Goal: Task Accomplishment & Management: Use online tool/utility

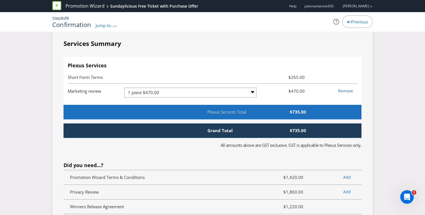
scroll to position [1250, 0]
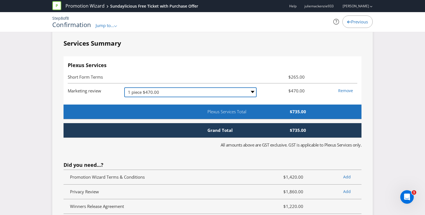
click at [252, 91] on select "-- Please Select -- 1 piece $470.00 2-4 pieces (provided at same time) $680.00 …" at bounding box center [190, 92] width 132 height 10
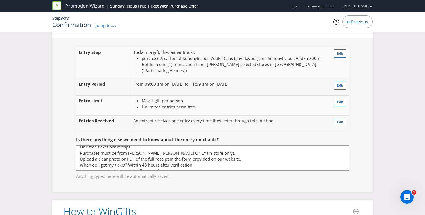
scroll to position [27, 0]
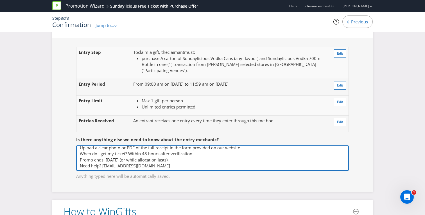
click at [173, 164] on textarea "Key Details & FAQs One free ticket per receipt. Purchases must be from [PERSON_…" at bounding box center [212, 157] width 273 height 25
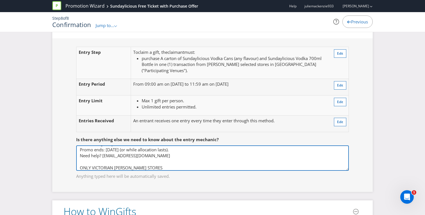
click at [80, 167] on textarea "Key Details & FAQs One free ticket per receipt. Purchases must be from [PERSON_…" at bounding box center [212, 157] width 273 height 25
click at [115, 167] on textarea "Key Details & FAQs One free ticket per receipt. Purchases must be from [PERSON_…" at bounding box center [212, 157] width 273 height 25
click at [215, 166] on textarea "Key Details & FAQs One free ticket per receipt. Purchases must be from [PERSON_…" at bounding box center [212, 157] width 273 height 25
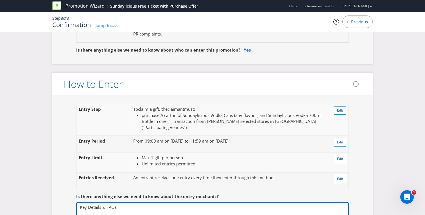
scroll to position [374, 0]
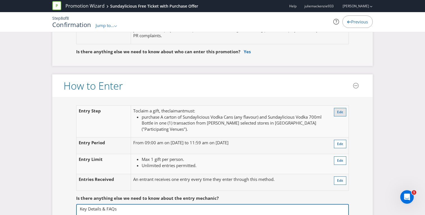
type textarea "Key Details & FAQs One free ticket per receipt. Purchases must be from [PERSON_…"
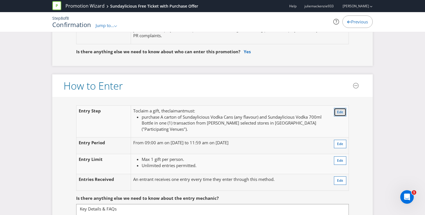
click at [342, 113] on span "Edit" at bounding box center [340, 111] width 6 height 5
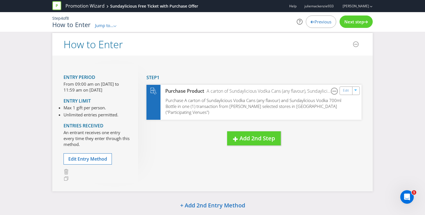
scroll to position [5, 0]
click at [96, 159] on span "Edit Entry Method" at bounding box center [87, 158] width 39 height 6
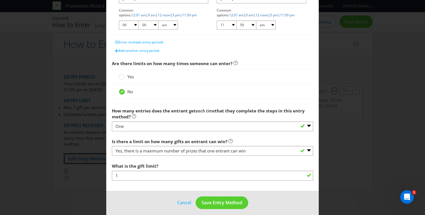
scroll to position [147, 0]
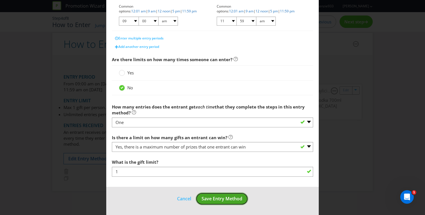
click at [218, 197] on span "Save Entry Method" at bounding box center [222, 198] width 41 height 6
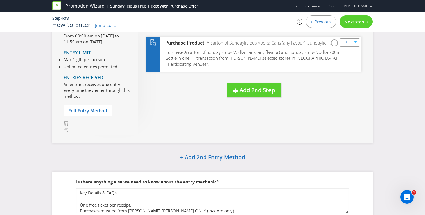
scroll to position [87, 0]
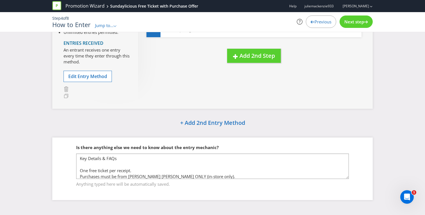
click at [354, 26] on div "Next step" at bounding box center [356, 21] width 33 height 12
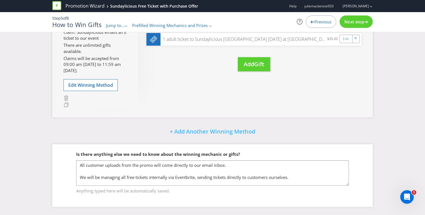
scroll to position [0, 0]
click at [322, 22] on span "Previous" at bounding box center [323, 22] width 17 height 6
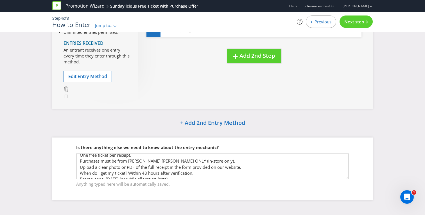
scroll to position [39, 0]
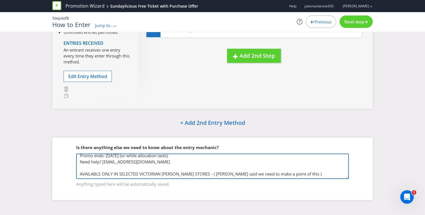
drag, startPoint x: 320, startPoint y: 174, endPoint x: 154, endPoint y: 170, distance: 165.7
click at [154, 170] on textarea "Key Details & FAQs One free ticket per receipt. Purchases must be from [PERSON_…" at bounding box center [212, 165] width 273 height 25
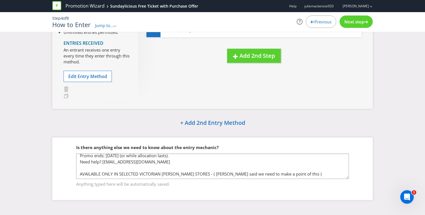
click at [357, 25] on div "Next step" at bounding box center [356, 21] width 33 height 12
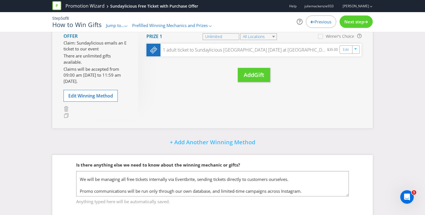
scroll to position [19, 0]
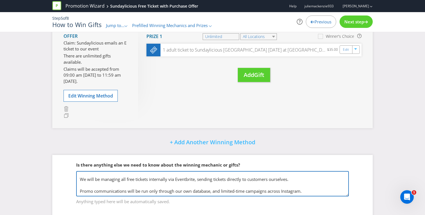
click at [309, 184] on textarea "All customer uploads from the promo will come directly to our email inbox. We w…" at bounding box center [212, 183] width 273 height 25
click at [306, 182] on textarea "All customer uploads from the promo will come directly to our email inbox. We w…" at bounding box center [212, 183] width 273 height 25
paste textarea "AVAILABLE ONLY IN SELECTED VICTORIAN [PERSON_NAME] STORES - ( [PERSON_NAME] sai…"
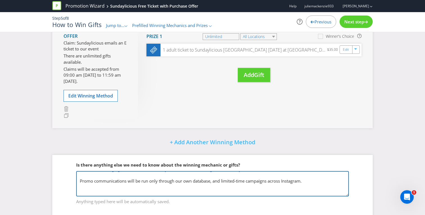
scroll to position [25, 0]
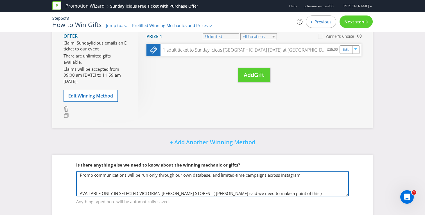
type textarea "All customer uploads from the promo will come directly to our email inbox. We w…"
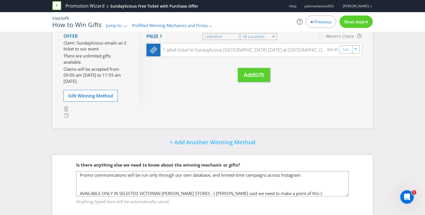
click at [359, 23] on span "Next step" at bounding box center [354, 22] width 20 height 6
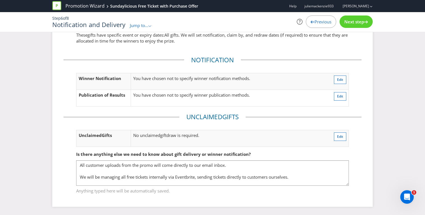
scroll to position [1, 0]
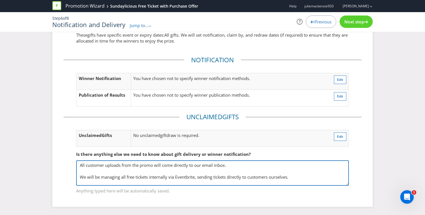
click at [294, 177] on textarea "All customer uploads from the promo will come directly to our email inbox. We w…" at bounding box center [212, 172] width 273 height 25
paste textarea "AVAILABLE ONLY IN SELECTED VICTORIAN [PERSON_NAME] STORES - ( [PERSON_NAME] sai…"
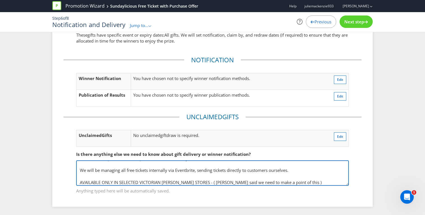
type textarea "All customer uploads from the promo will come directly to our email inbox. We w…"
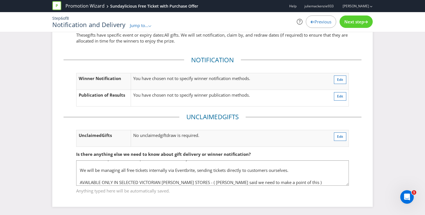
click at [358, 20] on span "Next step" at bounding box center [354, 22] width 20 height 6
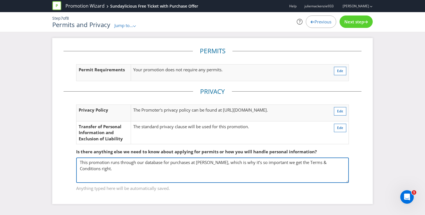
click at [146, 170] on textarea "This promotion runs through our database for purchases at [PERSON_NAME], which …" at bounding box center [212, 169] width 273 height 25
paste textarea "AVAILABLE ONLY IN SELECTED VICTORIAN [PERSON_NAME] STORES - ( [PERSON_NAME] sai…"
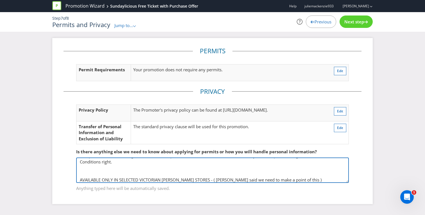
type textarea "This promotion runs through our database for purchases at [PERSON_NAME], which …"
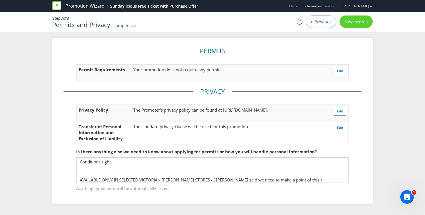
click at [357, 19] on span "Next step" at bounding box center [354, 22] width 20 height 6
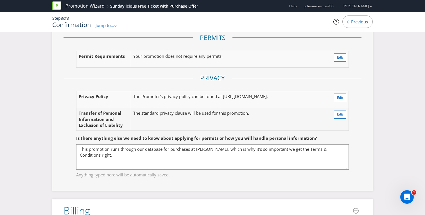
scroll to position [1064, 0]
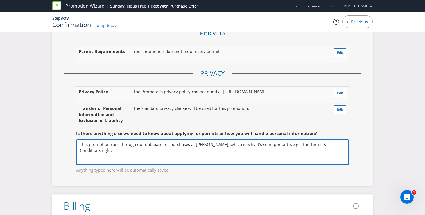
click at [126, 154] on textarea "This promotion runs through our database for purchases at [PERSON_NAME], which …" at bounding box center [212, 151] width 273 height 25
paste textarea "AVAILABLE ONLY IN SELECTED VICTORIAN [PERSON_NAME] STORES - ( [PERSON_NAME] sai…"
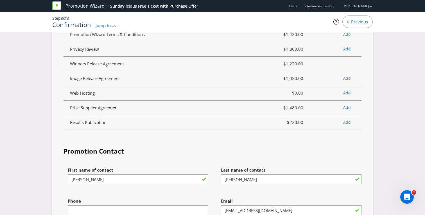
scroll to position [1392, 0]
type textarea "This promotion runs through our database for purchases at [PERSON_NAME], which …"
